Goal: Navigation & Orientation: Find specific page/section

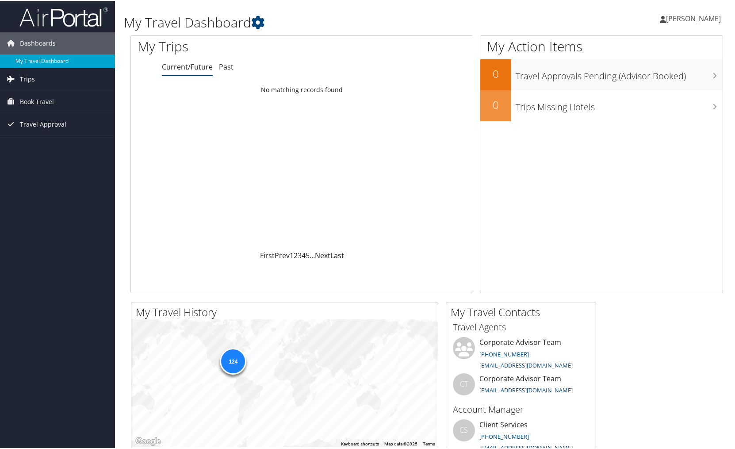
click at [34, 74] on link "Trips" at bounding box center [57, 78] width 115 height 22
click at [42, 98] on link "Current/Future Trips" at bounding box center [57, 95] width 115 height 13
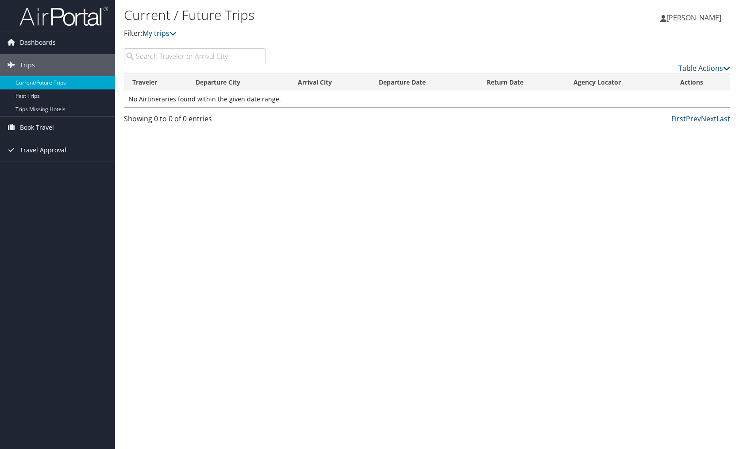
click at [54, 150] on span "Travel Approval" at bounding box center [43, 150] width 46 height 22
click at [48, 182] on link "Approved Trips" at bounding box center [57, 180] width 115 height 13
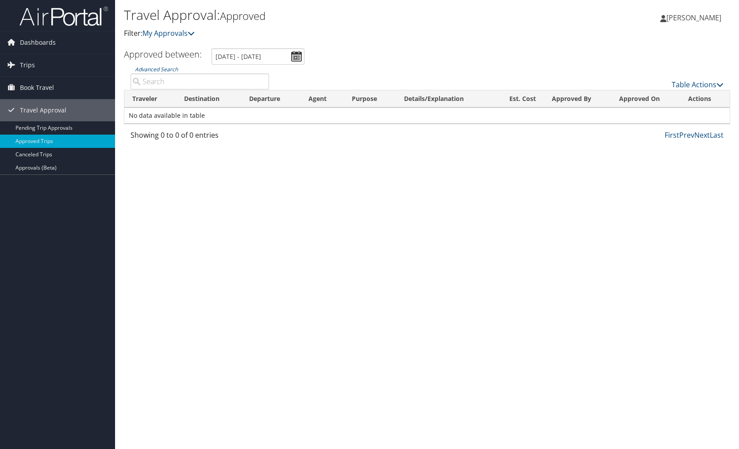
click at [688, 20] on span "[PERSON_NAME]" at bounding box center [693, 18] width 55 height 10
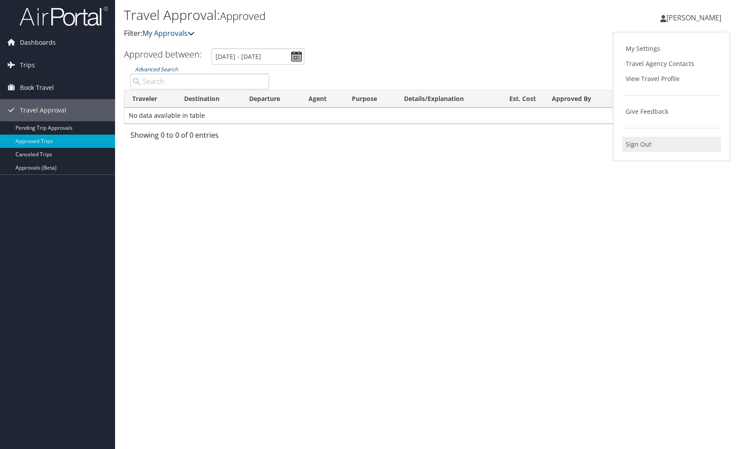
click at [634, 142] on link "Sign Out" at bounding box center [671, 144] width 99 height 15
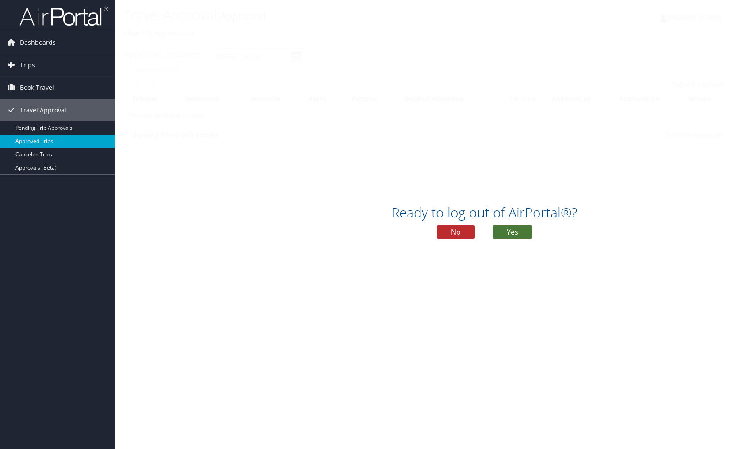
click at [514, 230] on button "Yes" at bounding box center [512, 231] width 40 height 13
